Goal: Task Accomplishment & Management: Manage account settings

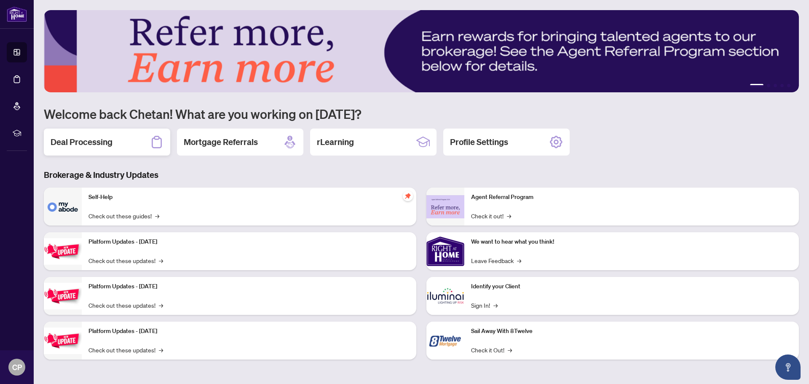
click at [89, 139] on h2 "Deal Processing" at bounding box center [82, 142] width 62 height 12
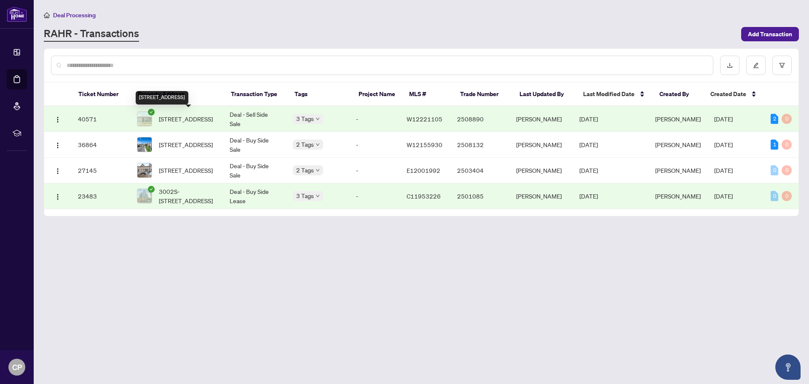
click at [182, 118] on span "[STREET_ADDRESS]" at bounding box center [186, 118] width 54 height 9
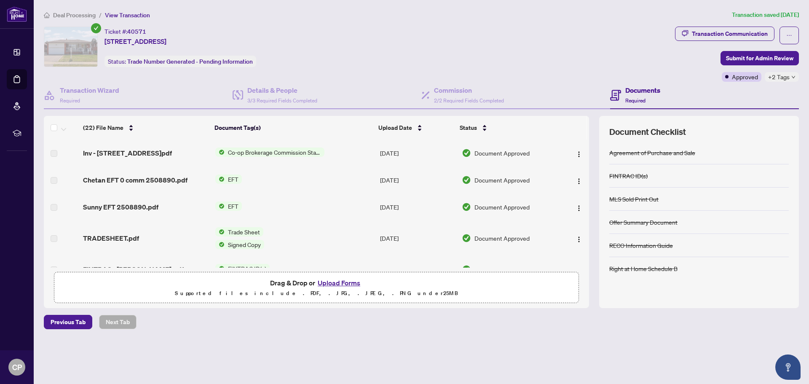
click at [326, 283] on button "Upload Forms" at bounding box center [339, 282] width 48 height 11
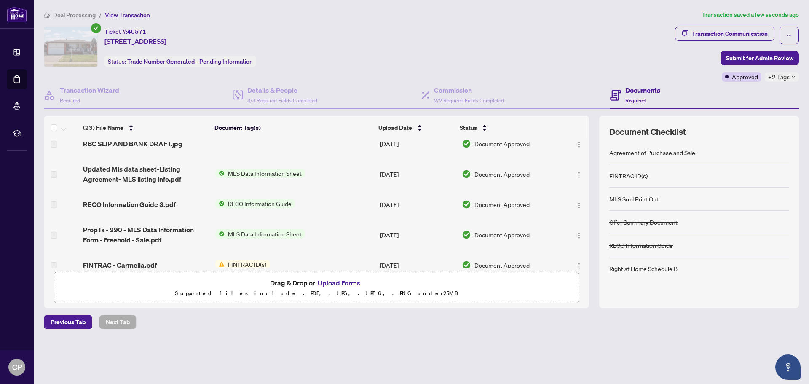
scroll to position [554, 0]
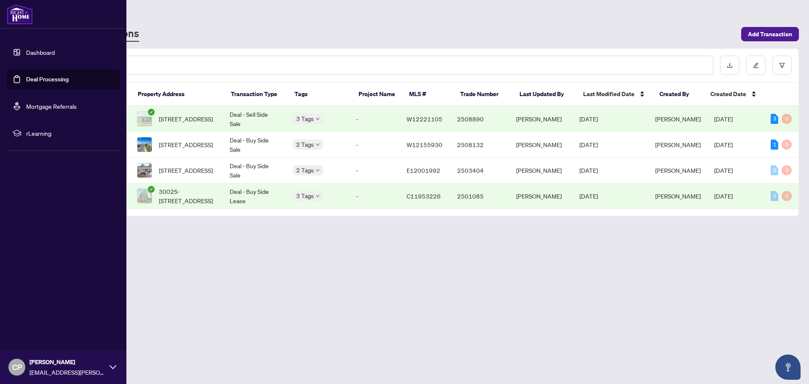
click at [38, 77] on link "Deal Processing" at bounding box center [47, 79] width 43 height 8
click at [36, 56] on link "Dashboard" at bounding box center [40, 52] width 29 height 8
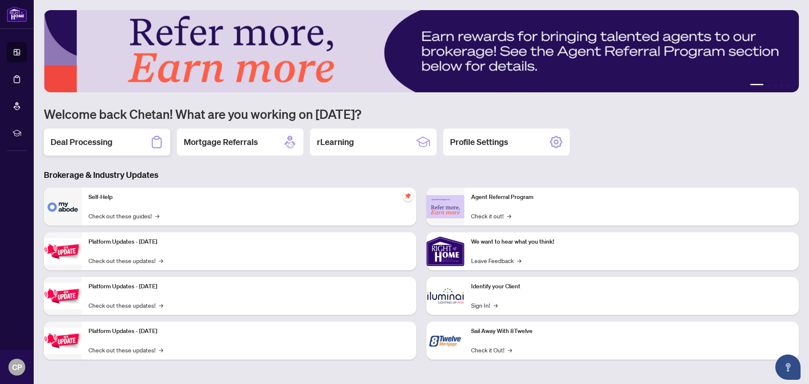
click at [123, 142] on div "Deal Processing" at bounding box center [107, 141] width 126 height 27
